Goal: Information Seeking & Learning: Learn about a topic

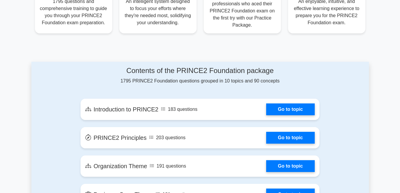
scroll to position [296, 0]
